Goal: Navigation & Orientation: Find specific page/section

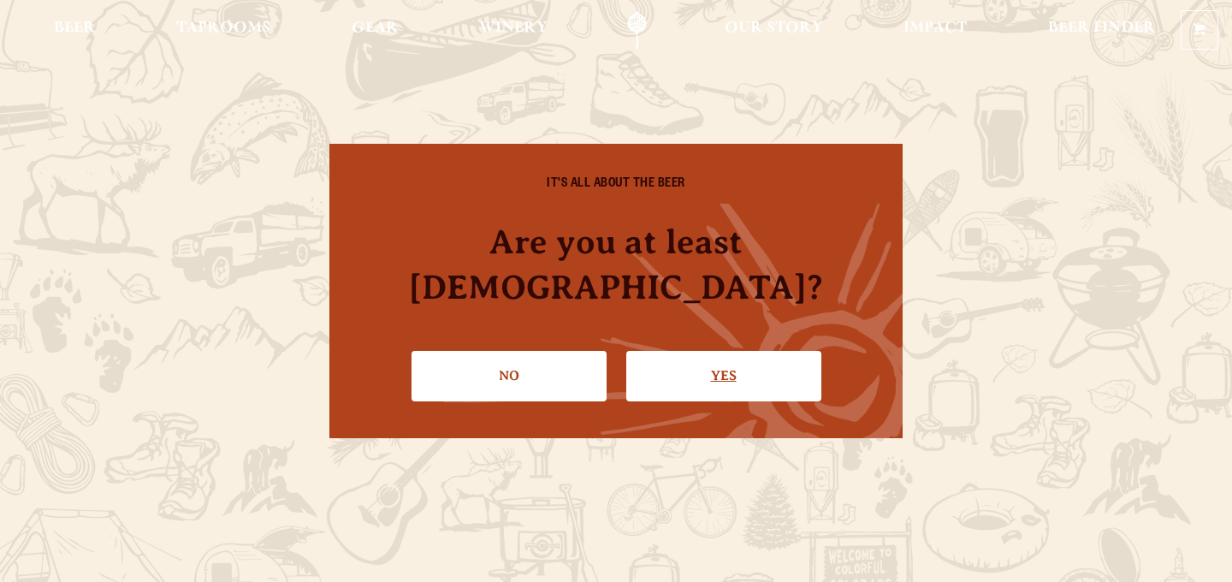
click at [731, 351] on link "Yes" at bounding box center [723, 376] width 195 height 50
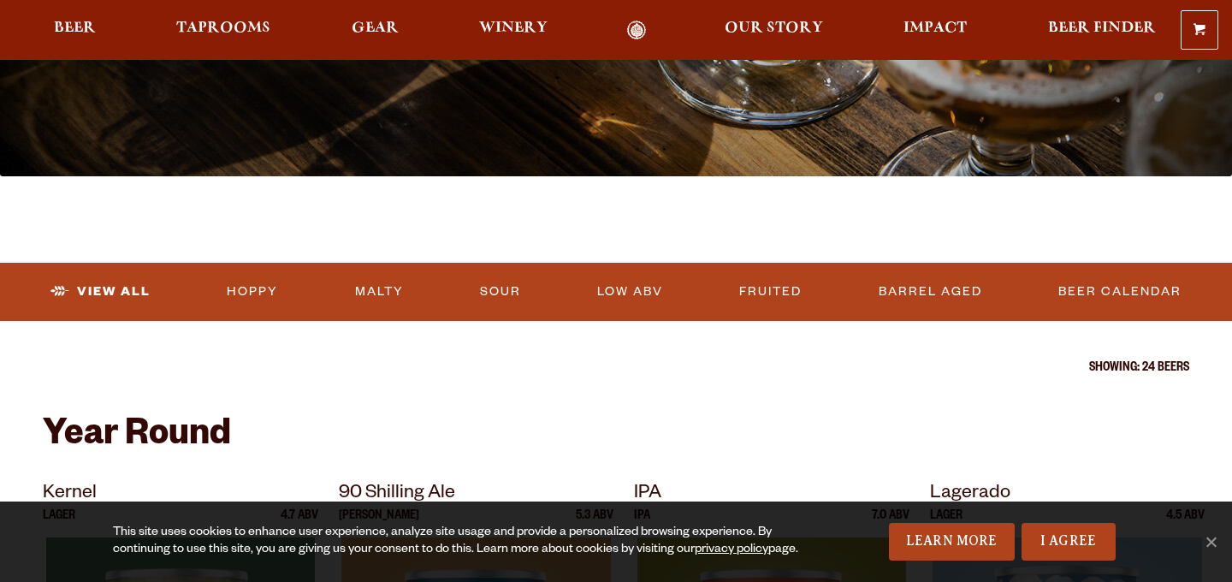
scroll to position [385, 0]
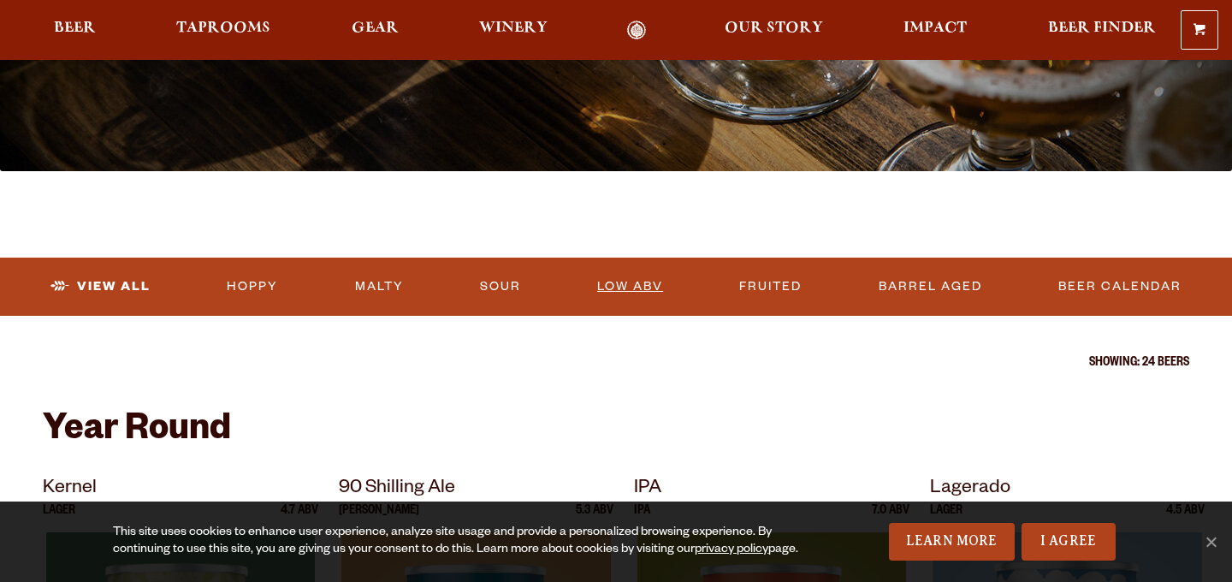
click at [651, 294] on link "Low ABV" at bounding box center [630, 286] width 80 height 39
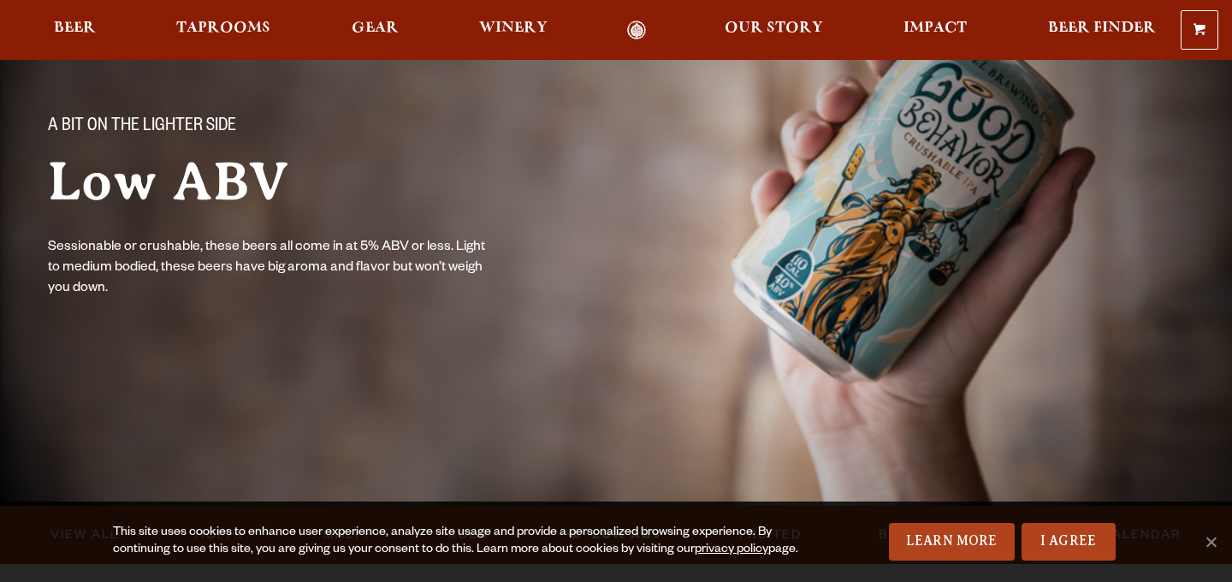
scroll to position [143, 0]
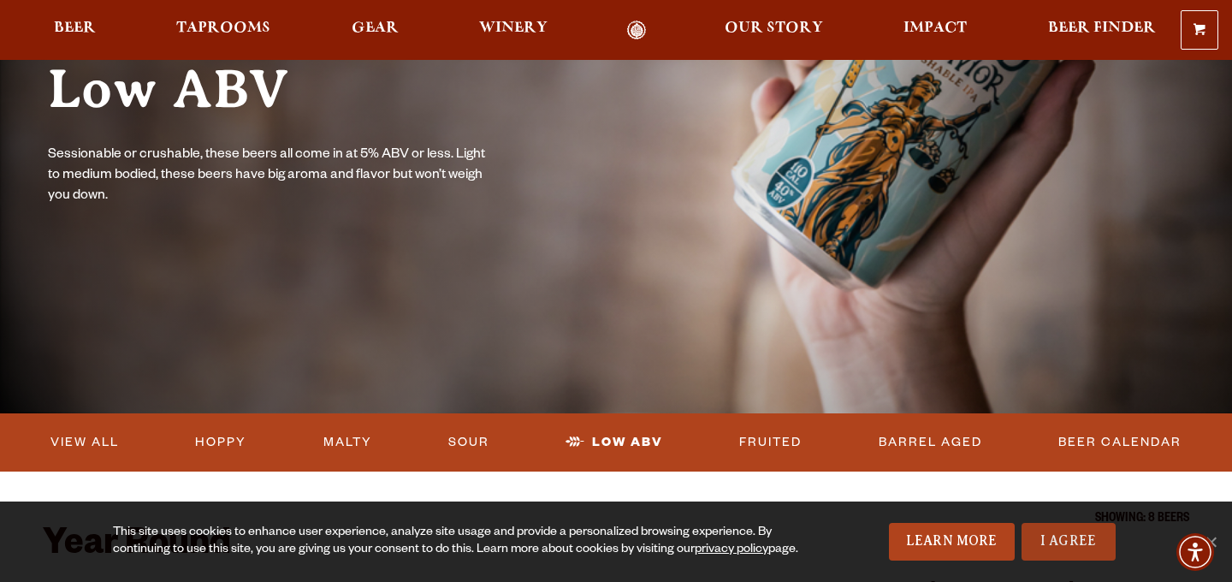
click at [1070, 538] on link "I Agree" at bounding box center [1068, 542] width 94 height 38
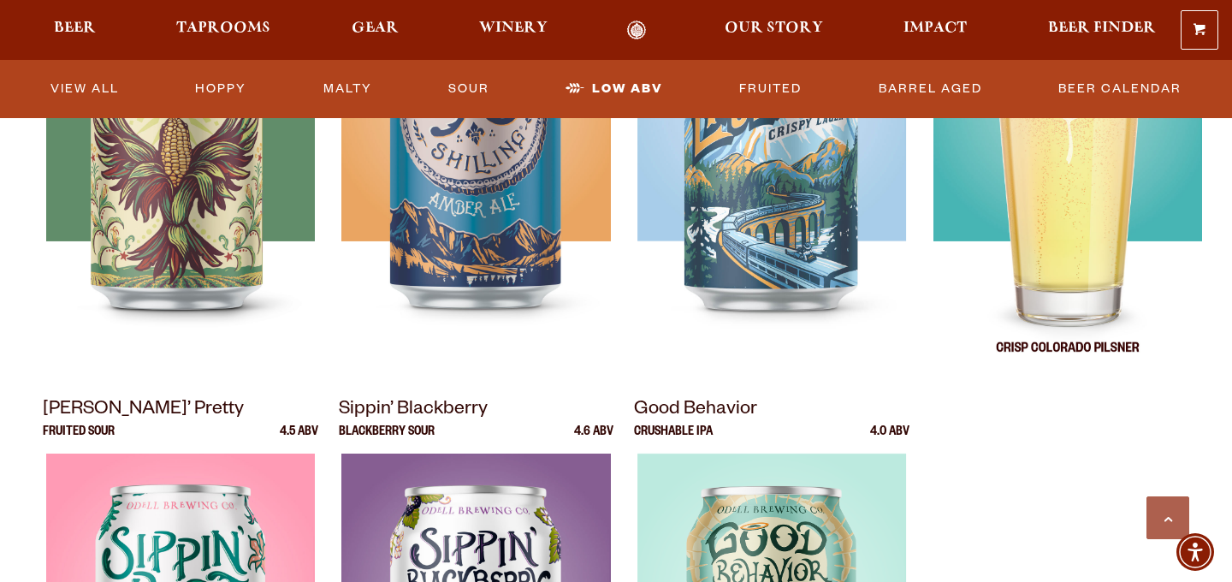
scroll to position [831, 0]
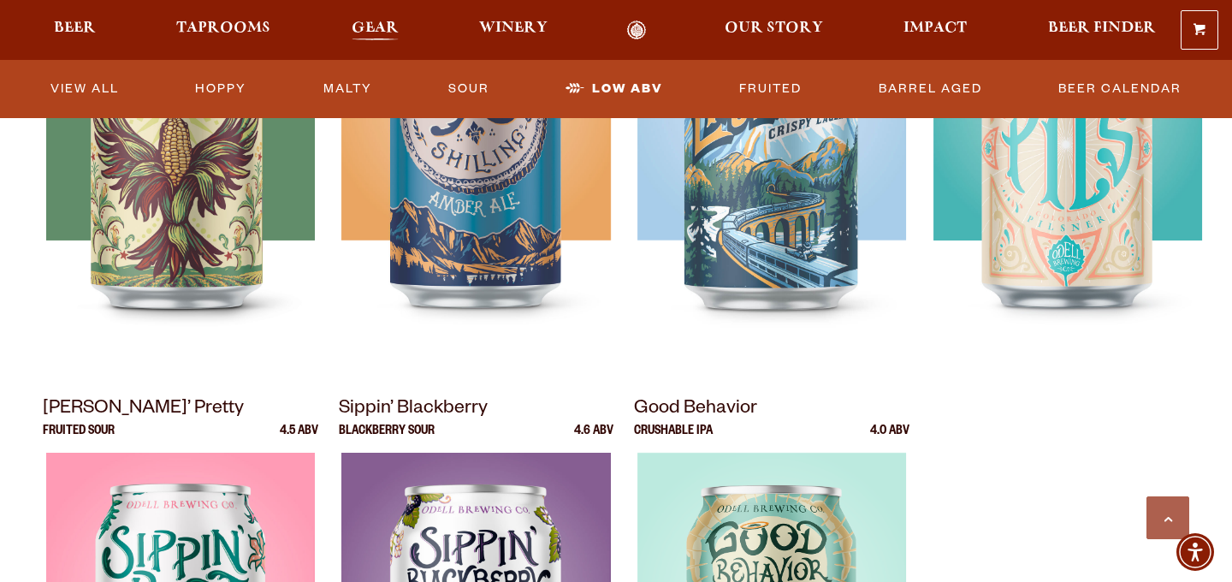
click at [395, 26] on span "Gear" at bounding box center [375, 28] width 47 height 14
